Goal: Task Accomplishment & Management: Use online tool/utility

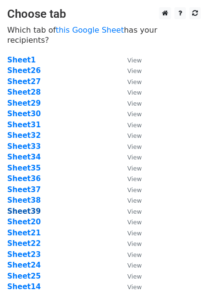
click at [28, 207] on strong "Sheet39" at bounding box center [24, 211] width 34 height 9
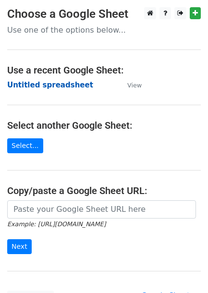
click at [48, 85] on strong "Untitled spreadsheet" at bounding box center [50, 85] width 86 height 9
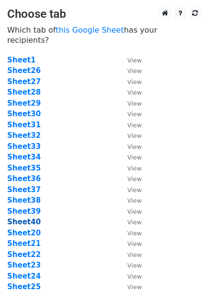
click at [25, 218] on strong "Sheet40" at bounding box center [24, 222] width 34 height 9
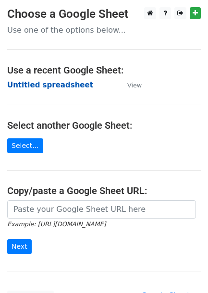
click at [33, 82] on strong "Untitled spreadsheet" at bounding box center [50, 85] width 86 height 9
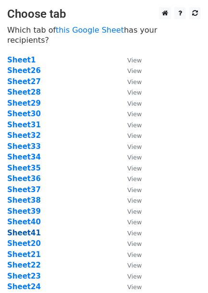
click at [26, 229] on strong "Sheet41" at bounding box center [24, 233] width 34 height 9
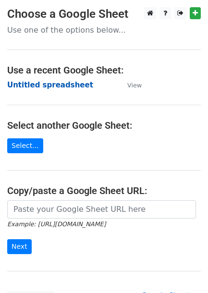
click at [49, 83] on strong "Untitled spreadsheet" at bounding box center [50, 85] width 86 height 9
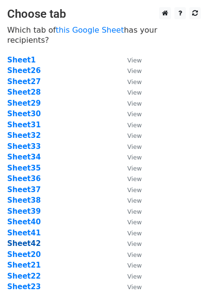
click at [23, 239] on strong "Sheet42" at bounding box center [24, 243] width 34 height 9
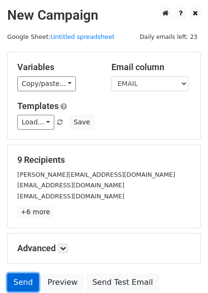
click at [15, 279] on link "Send" at bounding box center [23, 283] width 32 height 18
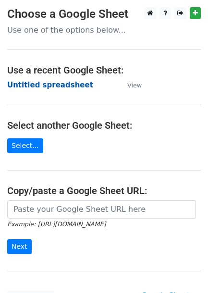
click at [26, 88] on strong "Untitled spreadsheet" at bounding box center [50, 85] width 86 height 9
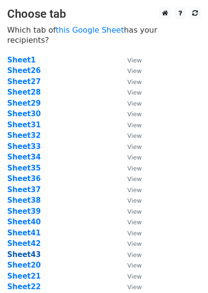
click at [27, 251] on strong "Sheet43" at bounding box center [24, 255] width 34 height 9
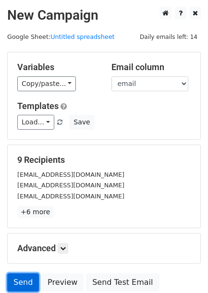
click at [21, 276] on link "Send" at bounding box center [23, 283] width 32 height 18
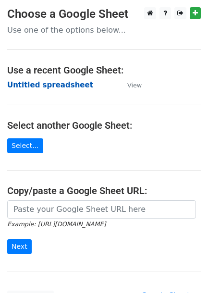
click at [47, 86] on strong "Untitled spreadsheet" at bounding box center [50, 85] width 86 height 9
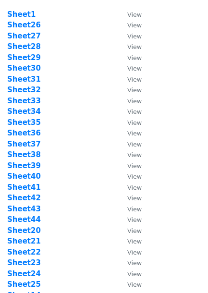
scroll to position [47, 0]
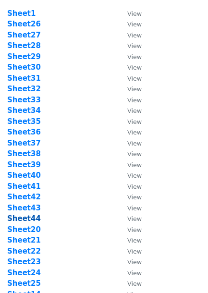
click at [25, 214] on strong "Sheet44" at bounding box center [24, 218] width 34 height 9
